Goal: Information Seeking & Learning: Learn about a topic

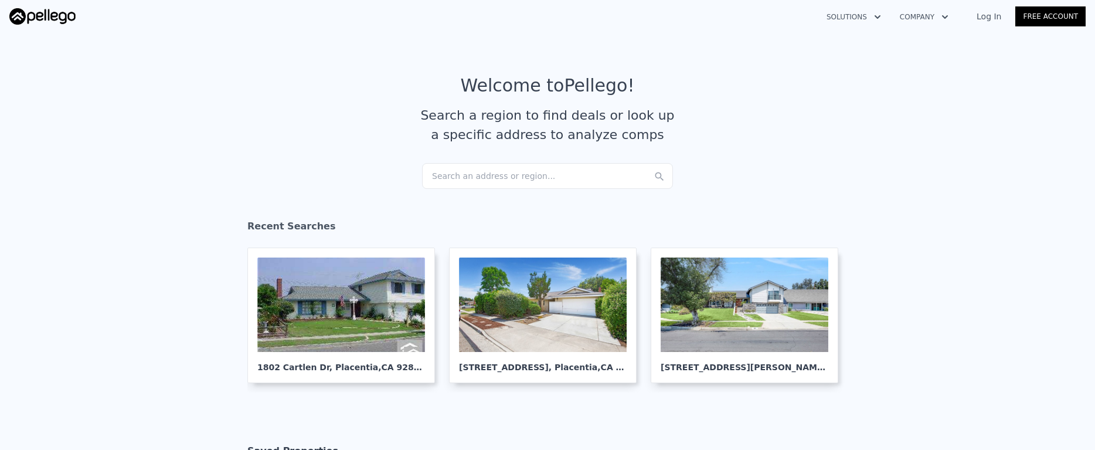
click at [489, 176] on div "Search an address or region..." at bounding box center [547, 176] width 251 height 26
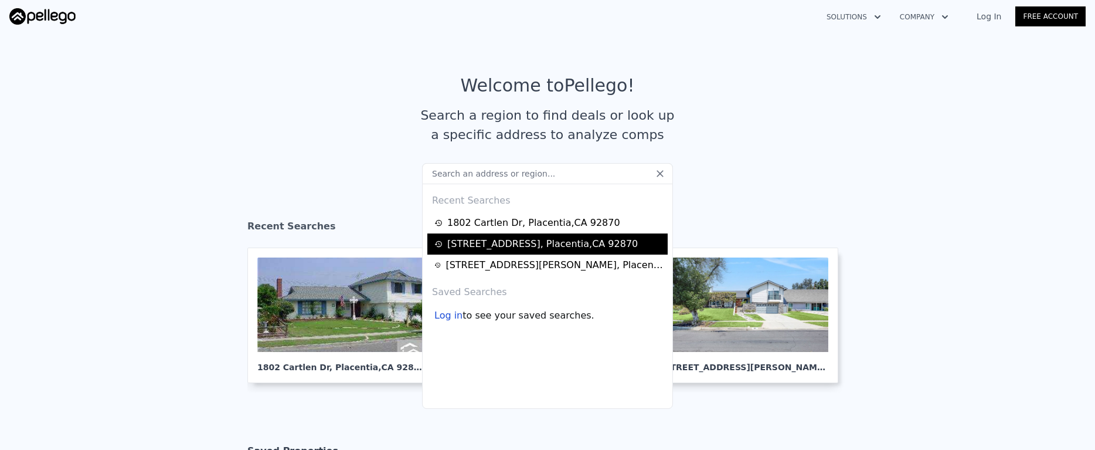
click at [488, 233] on div "[STREET_ADDRESS]" at bounding box center [547, 243] width 240 height 21
click at [488, 240] on div "[STREET_ADDRESS]" at bounding box center [542, 244] width 190 height 14
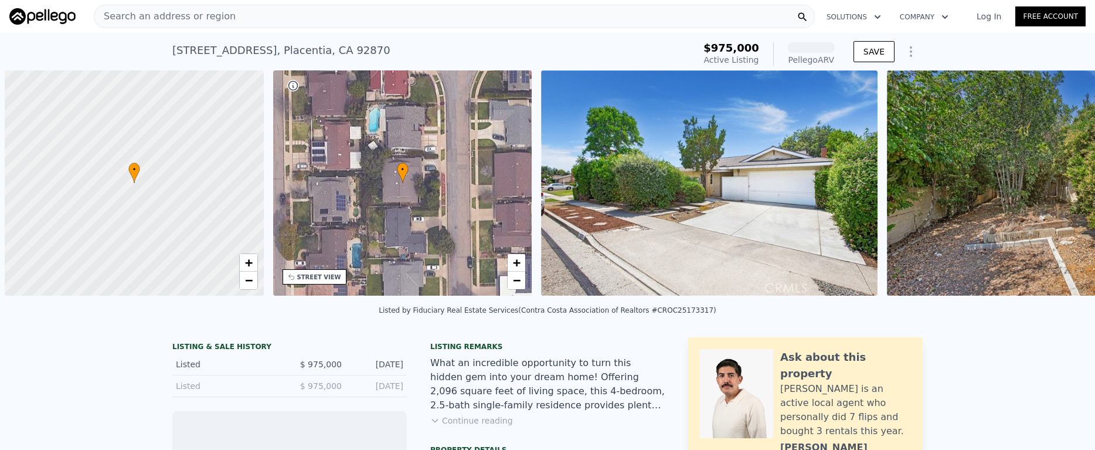
scroll to position [0, 5]
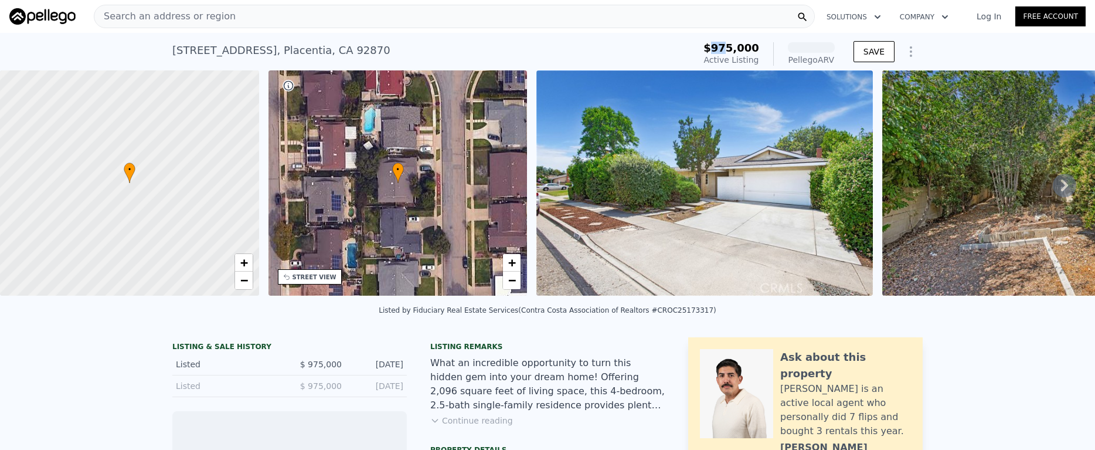
drag, startPoint x: 715, startPoint y: 48, endPoint x: 724, endPoint y: 49, distance: 9.4
click at [724, 49] on span "$975,000" at bounding box center [731, 48] width 56 height 12
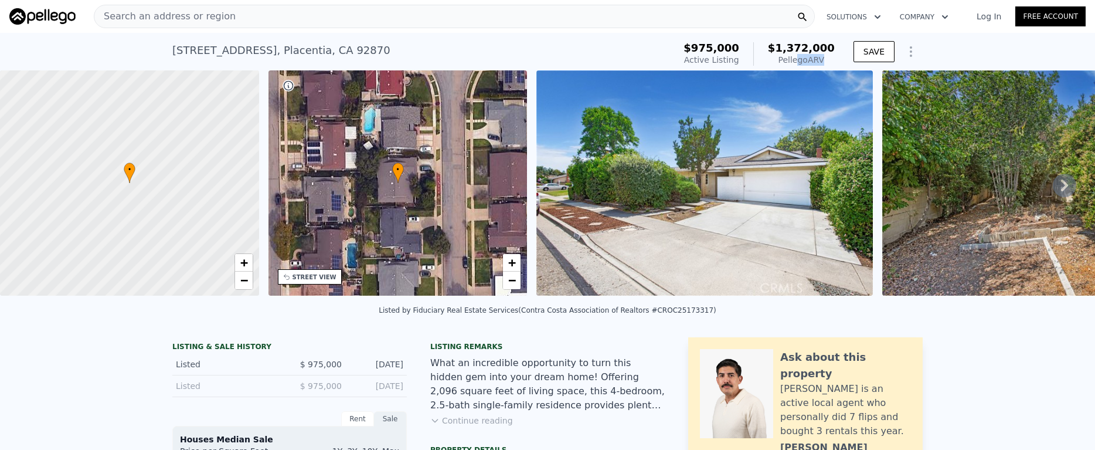
drag, startPoint x: 802, startPoint y: 62, endPoint x: 825, endPoint y: 62, distance: 22.3
click at [825, 62] on div "Pellego ARV" at bounding box center [801, 60] width 67 height 12
drag, startPoint x: 788, startPoint y: 45, endPoint x: 815, endPoint y: 46, distance: 27.0
click at [815, 46] on span "$1,372,000" at bounding box center [801, 48] width 67 height 12
click at [816, 54] on div "Pellego ARV" at bounding box center [801, 60] width 67 height 12
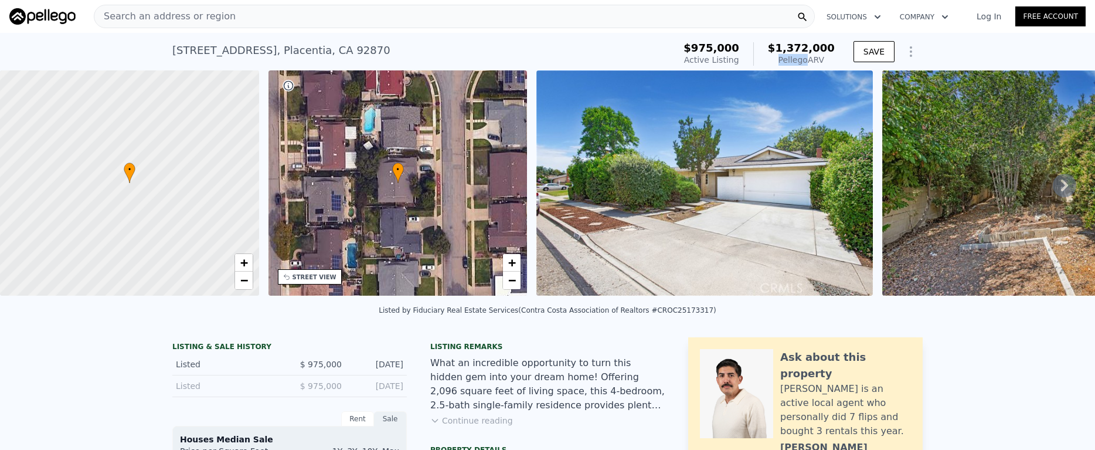
click at [816, 54] on div "Pellego ARV" at bounding box center [801, 60] width 67 height 12
click at [812, 48] on span "$1,372,000" at bounding box center [801, 48] width 67 height 12
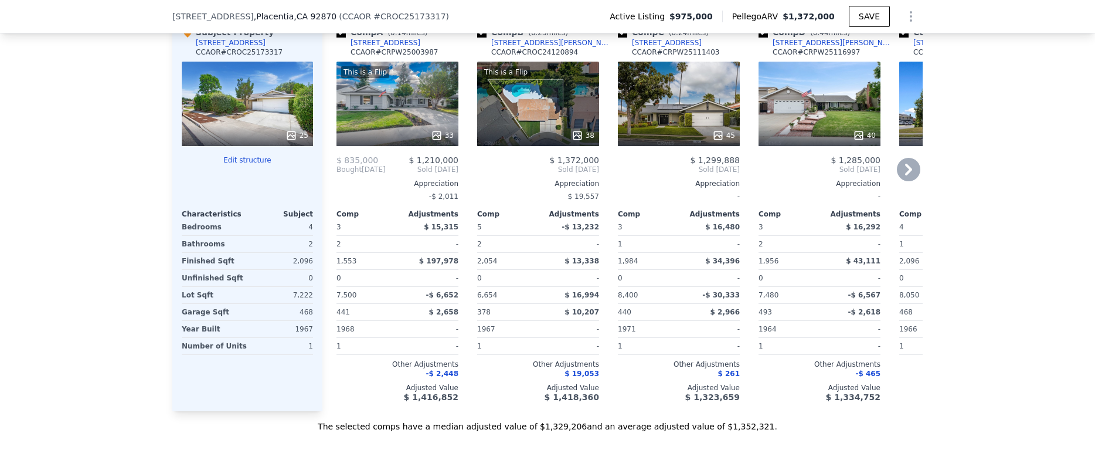
scroll to position [1208, 0]
click at [420, 120] on div "This is a Flip 33" at bounding box center [397, 104] width 122 height 84
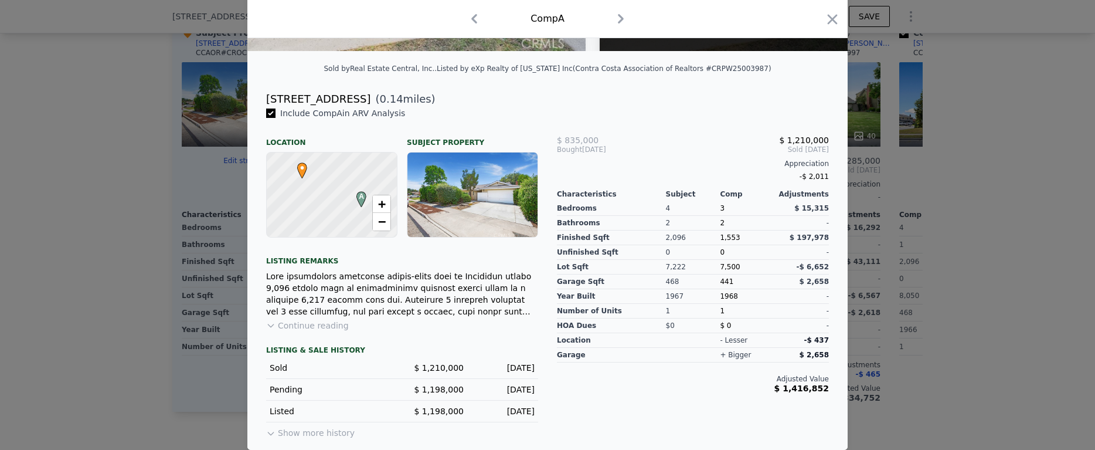
scroll to position [258, 0]
click at [334, 329] on button "Continue reading" at bounding box center [307, 325] width 83 height 12
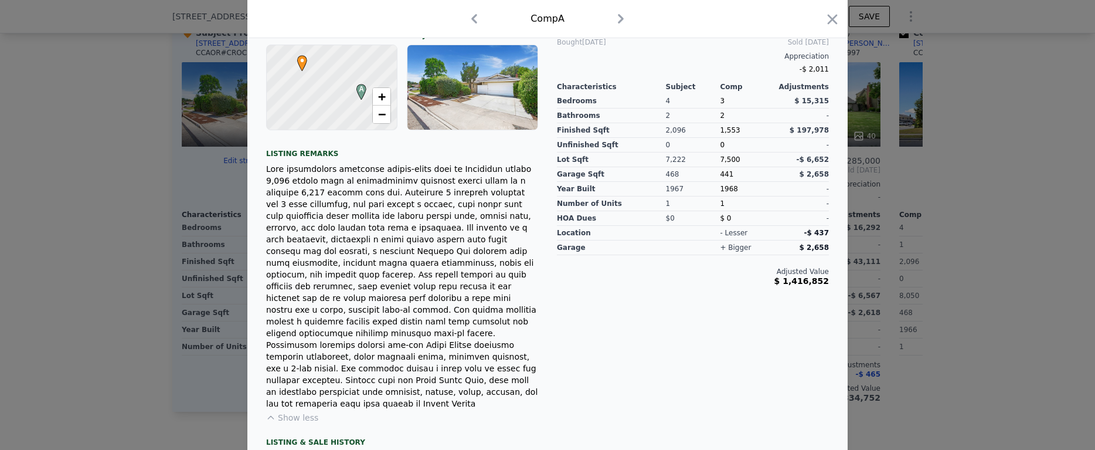
scroll to position [363, 0]
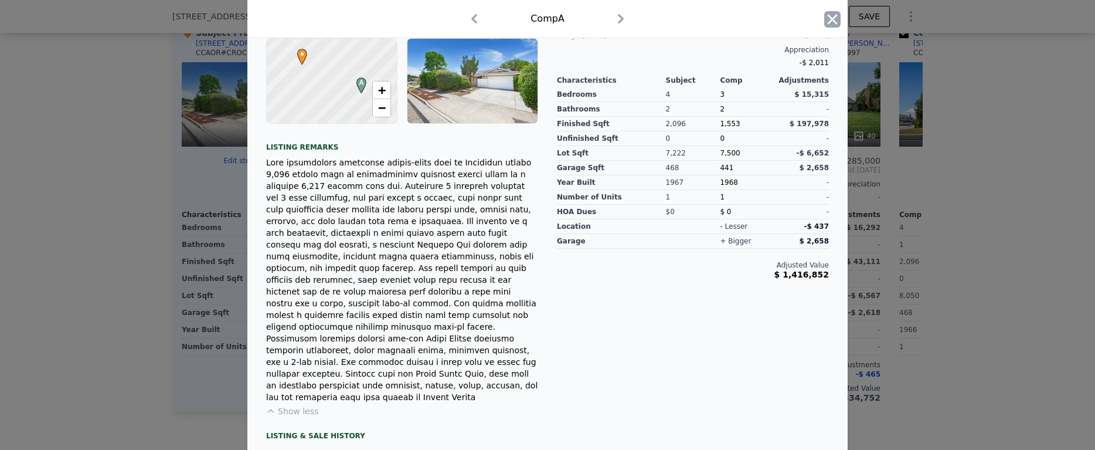
click at [831, 21] on icon "button" at bounding box center [832, 19] width 16 height 16
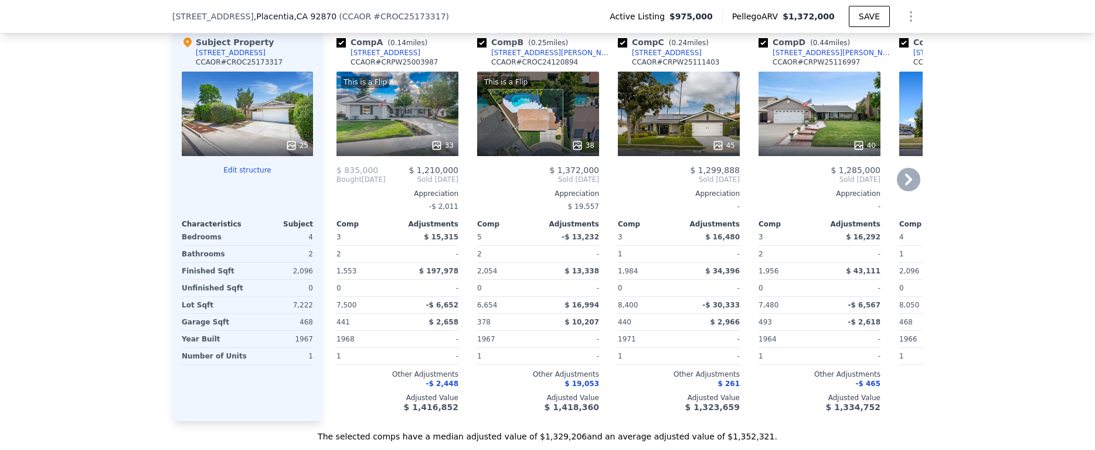
scroll to position [1200, 0]
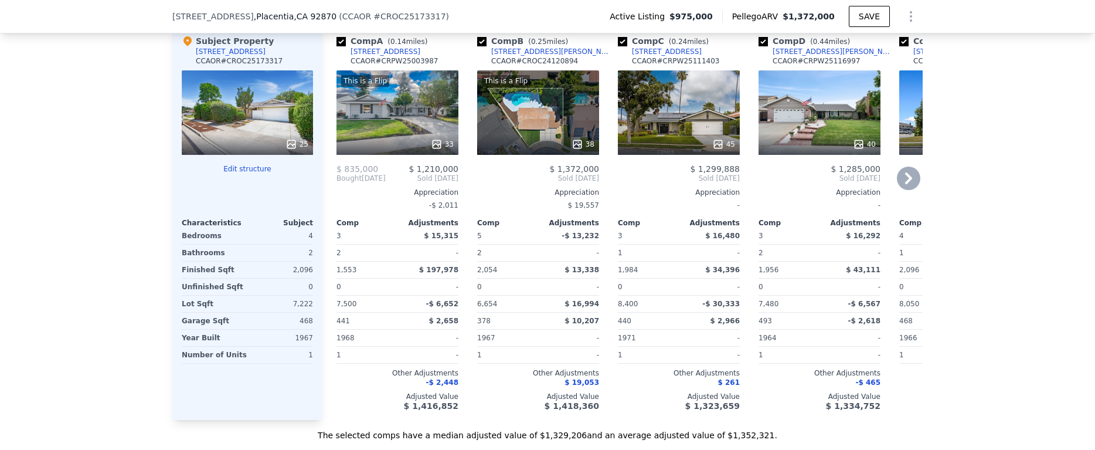
click at [576, 123] on div "This is a Flip 38" at bounding box center [538, 112] width 122 height 84
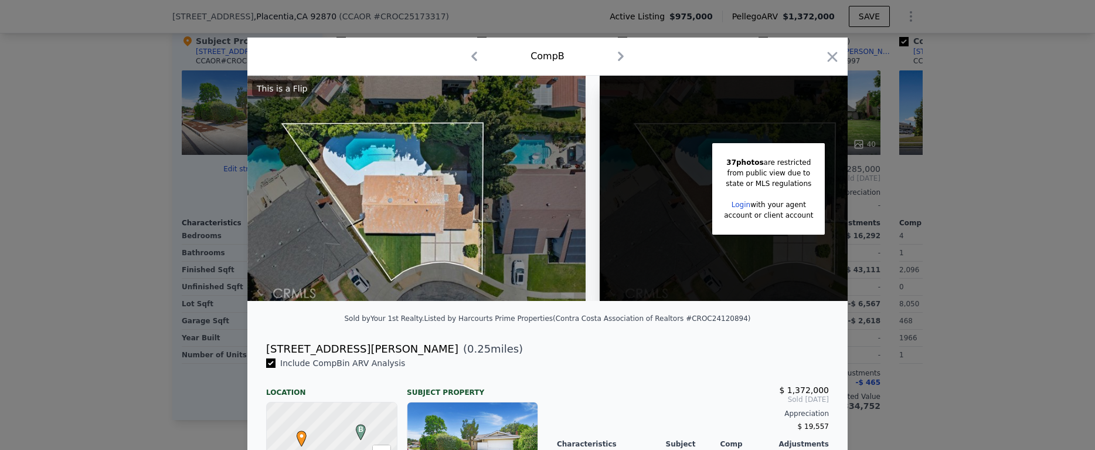
scroll to position [280, 0]
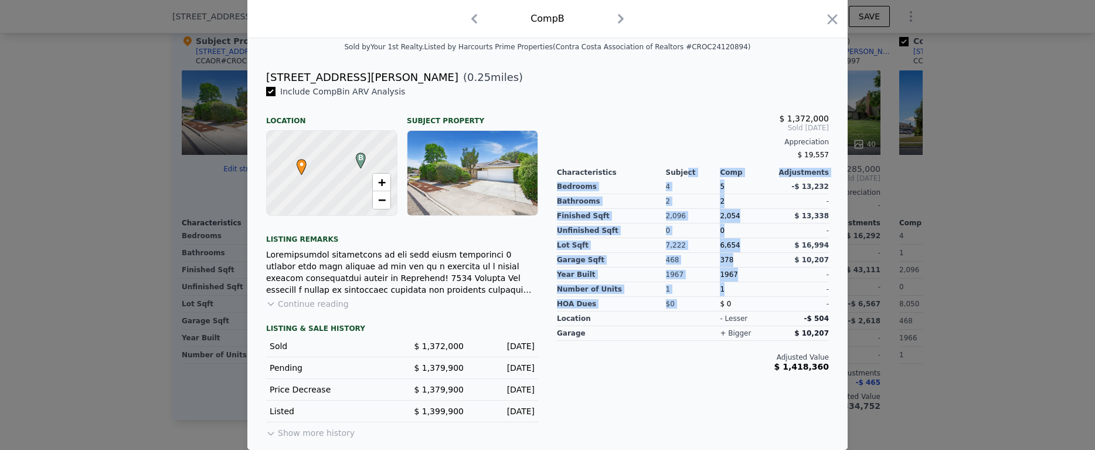
drag, startPoint x: 702, startPoint y: 205, endPoint x: 730, endPoint y: 296, distance: 94.9
click at [729, 295] on div "$ 1,372,000 Sold [DATE] Appreciation $ 19,557 Characteristics Subject Comp Adju…" at bounding box center [692, 263] width 291 height 355
click at [730, 297] on div "$ 0" at bounding box center [747, 304] width 55 height 15
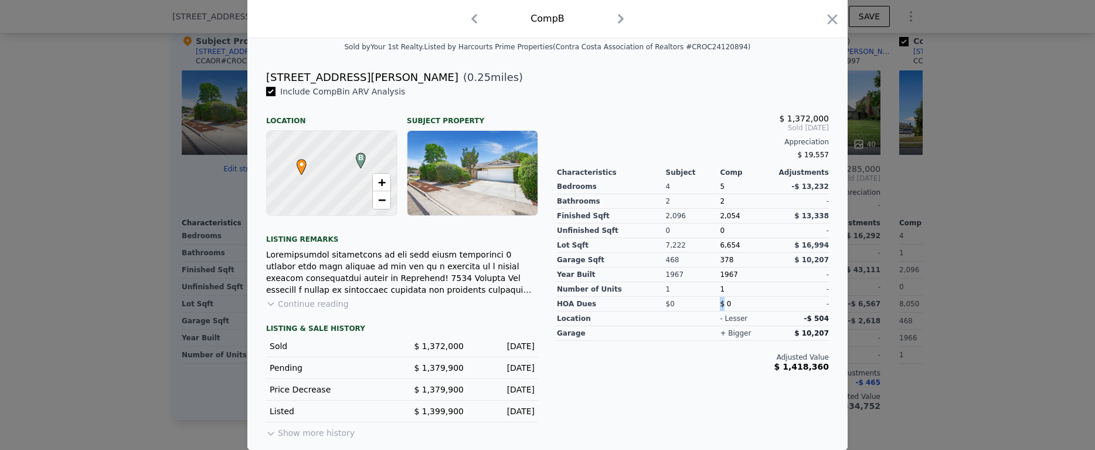
click at [730, 297] on div "$ 0" at bounding box center [747, 304] width 55 height 15
drag, startPoint x: 801, startPoint y: 356, endPoint x: 814, endPoint y: 379, distance: 26.5
click at [814, 379] on div "$ 1,372,000 Sold [DATE] Appreciation $ 19,557 Characteristics Subject Comp Adju…" at bounding box center [692, 263] width 291 height 355
drag, startPoint x: 717, startPoint y: 386, endPoint x: 716, endPoint y: 379, distance: 7.1
click at [717, 386] on div "$ 1,372,000 Sold [DATE] Appreciation $ 19,557 Characteristics Subject Comp Adju…" at bounding box center [692, 263] width 291 height 355
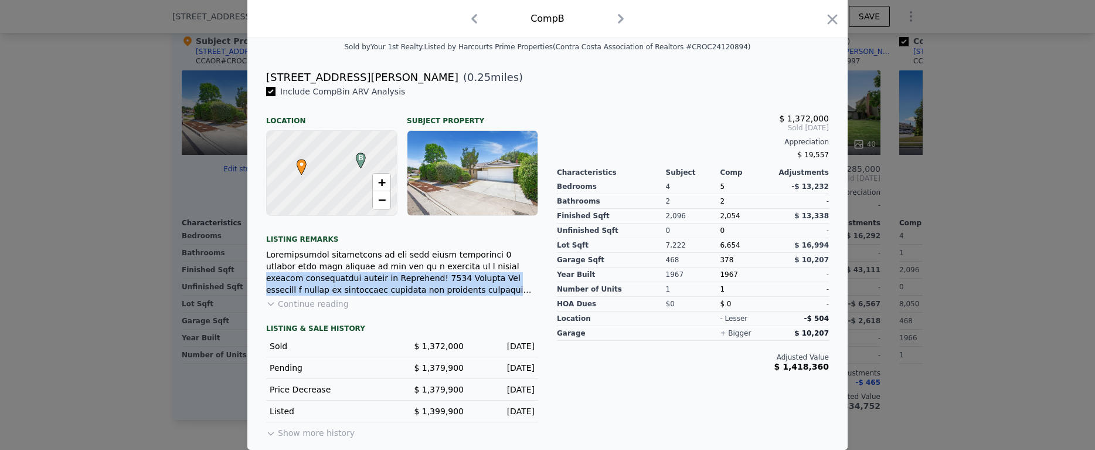
drag, startPoint x: 445, startPoint y: 270, endPoint x: 468, endPoint y: 287, distance: 27.7
click at [468, 287] on div at bounding box center [402, 272] width 272 height 47
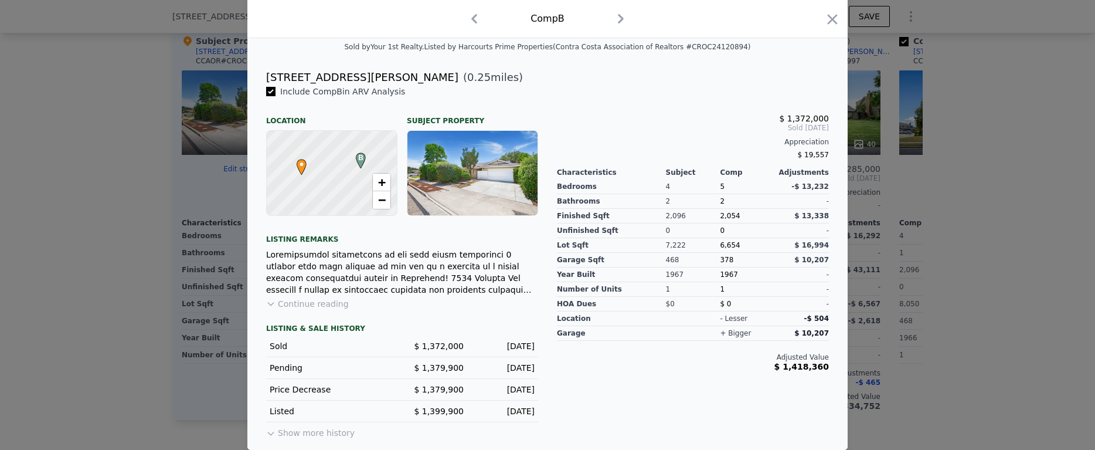
click at [48, 247] on div at bounding box center [547, 225] width 1095 height 450
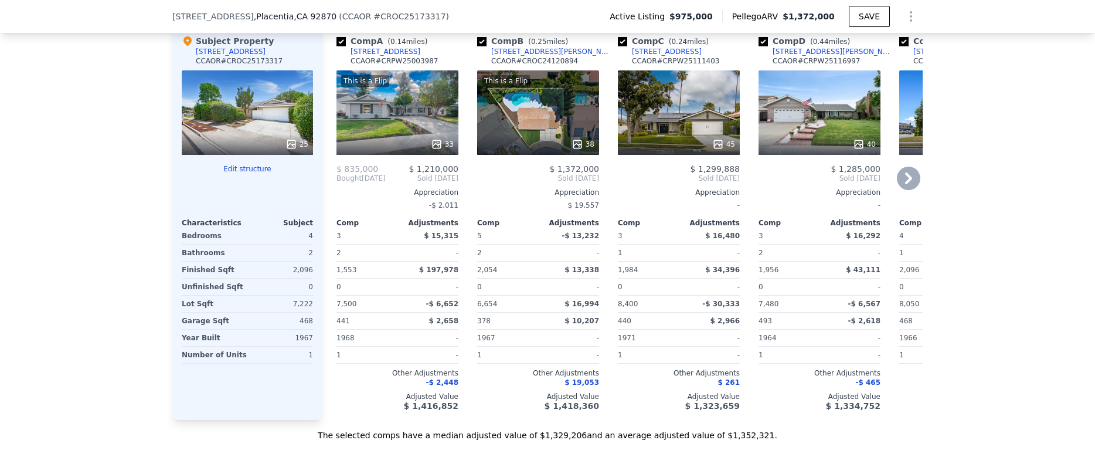
click at [538, 149] on div "38" at bounding box center [538, 144] width 112 height 12
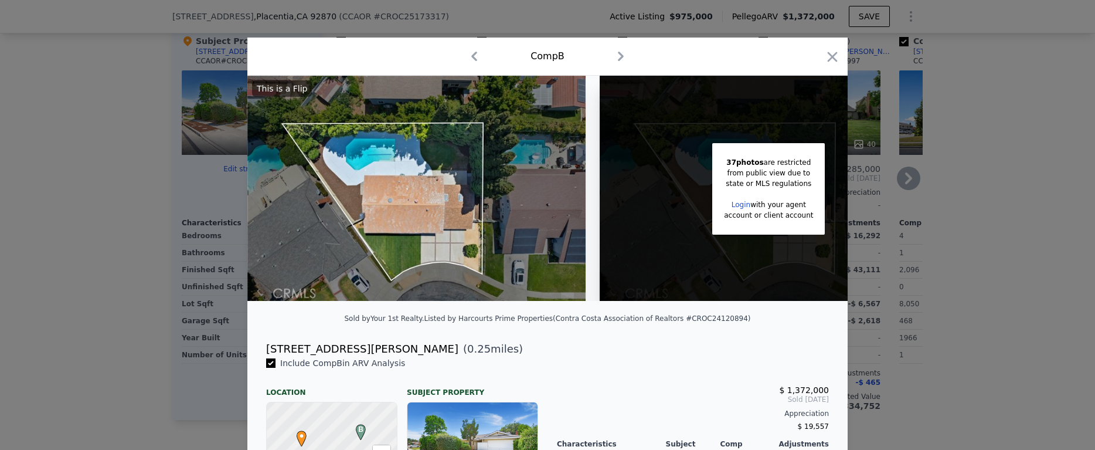
drag, startPoint x: 825, startPoint y: 59, endPoint x: 554, endPoint y: 193, distance: 303.0
click at [828, 59] on icon "button" at bounding box center [833, 57] width 10 height 10
